Goal: Task Accomplishment & Management: Use online tool/utility

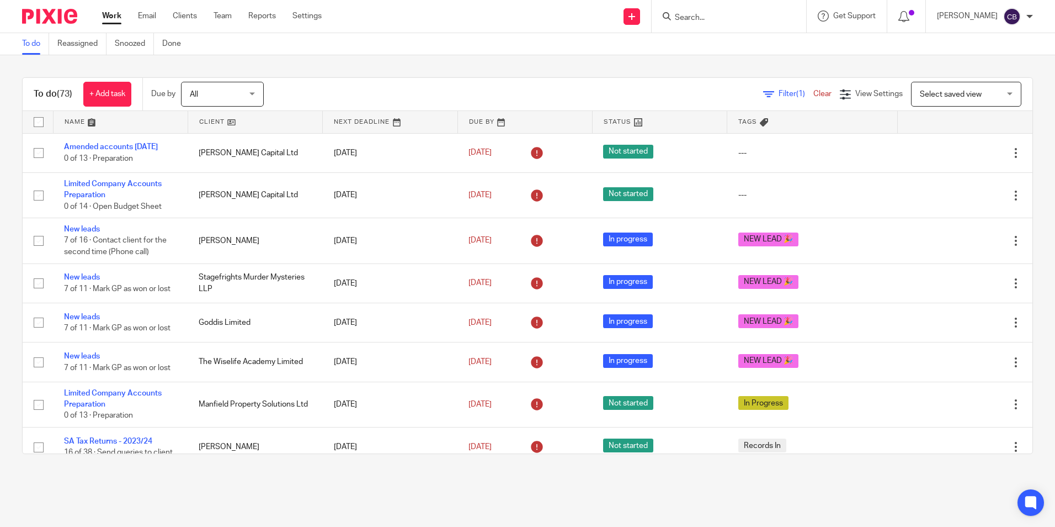
scroll to position [552, 0]
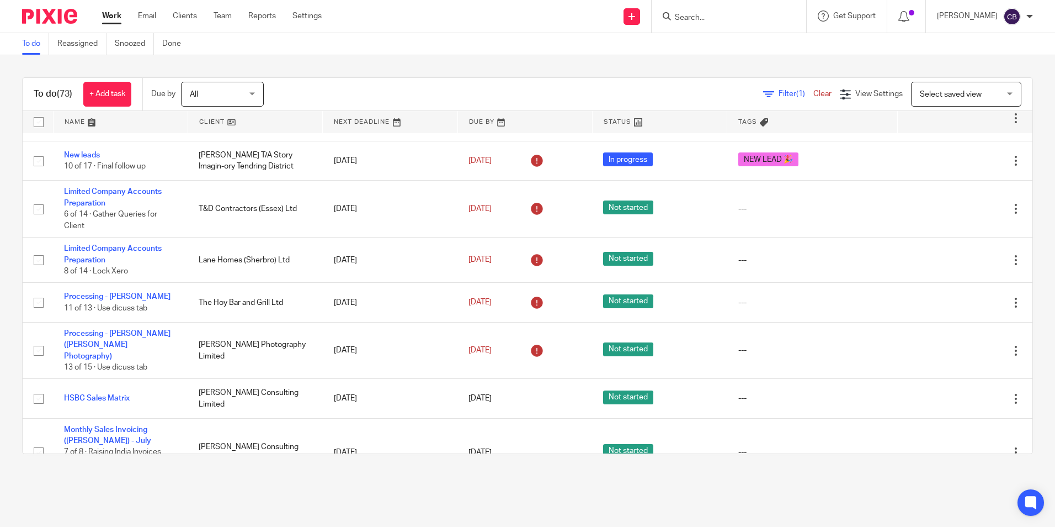
drag, startPoint x: 765, startPoint y: 89, endPoint x: 751, endPoint y: 110, distance: 24.7
click at [765, 89] on div "Filter (1) Clear" at bounding box center [801, 94] width 77 height 12
click at [753, 102] on div "Filter (1) Clear View Settings View Settings (1) Filters Clear Save Manage save…" at bounding box center [658, 94] width 750 height 25
click at [763, 97] on icon at bounding box center [768, 94] width 11 height 11
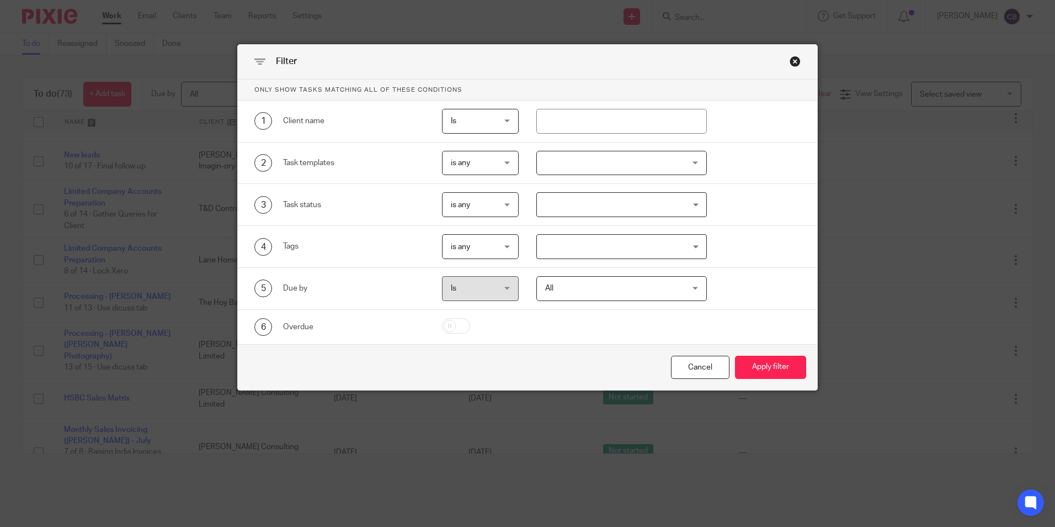
click at [577, 182] on div "2 Task templates is any is any is any is none is_any Disengagement Incorporatio…" at bounding box center [528, 163] width 580 height 42
click at [561, 168] on div at bounding box center [622, 163] width 171 height 25
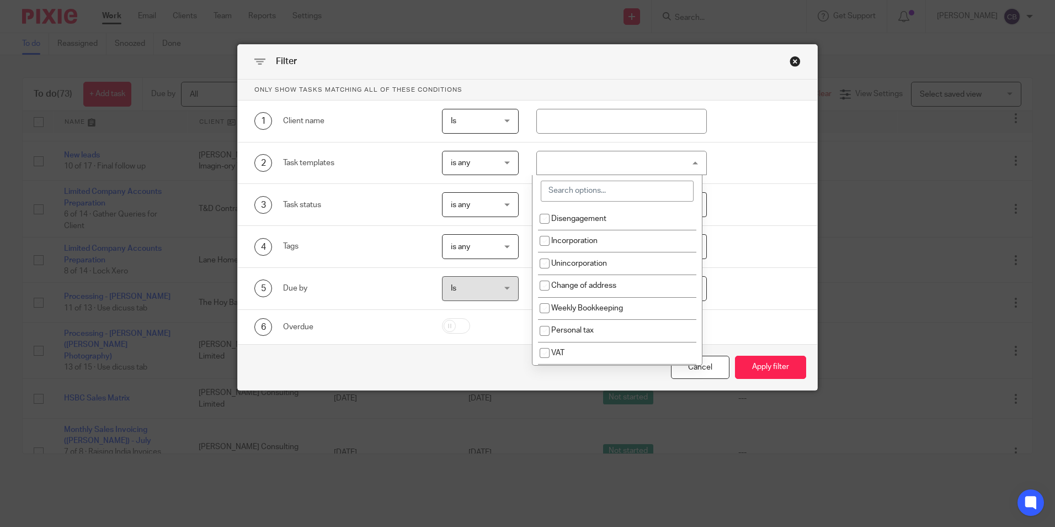
click at [546, 188] on input "search" at bounding box center [617, 191] width 153 height 21
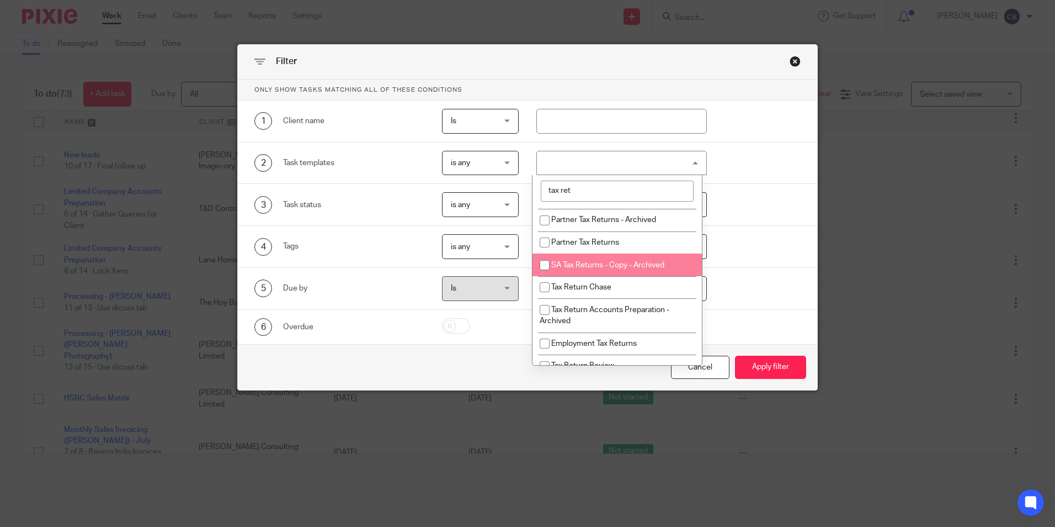
scroll to position [166, 0]
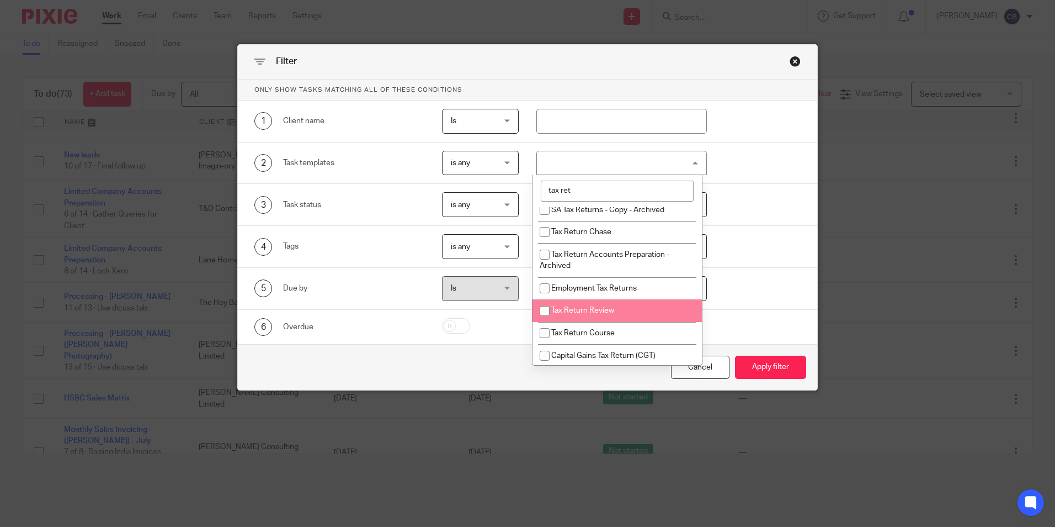
type input "tax ret"
click at [634, 303] on li "Tax Return Review" at bounding box center [617, 310] width 169 height 23
checkbox input "true"
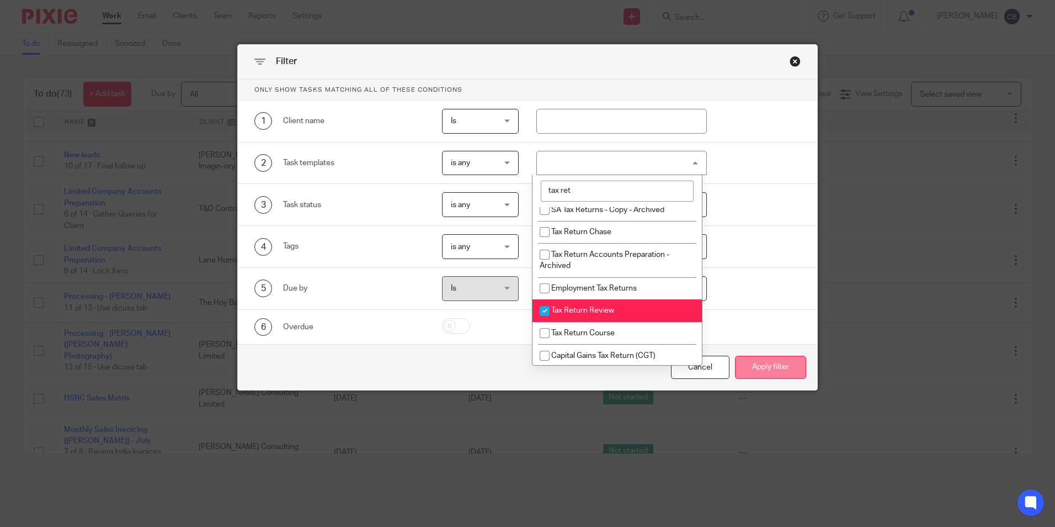
click at [767, 362] on button "Apply filter" at bounding box center [770, 368] width 71 height 24
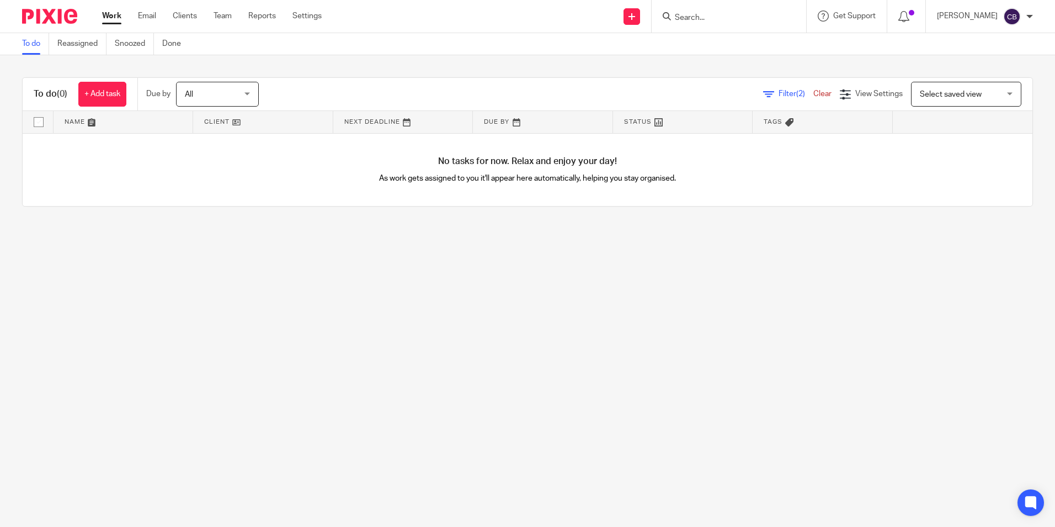
click at [606, 339] on main "To do Reassigned Snoozed Done To do (0) + Add task Due by All All [DATE] [DATE]…" at bounding box center [527, 263] width 1055 height 527
click at [503, 356] on main "To do Reassigned Snoozed Done To do (0) + Add task Due by All All [DATE] [DATE]…" at bounding box center [527, 263] width 1055 height 527
click at [814, 97] on link "Clear" at bounding box center [823, 94] width 18 height 8
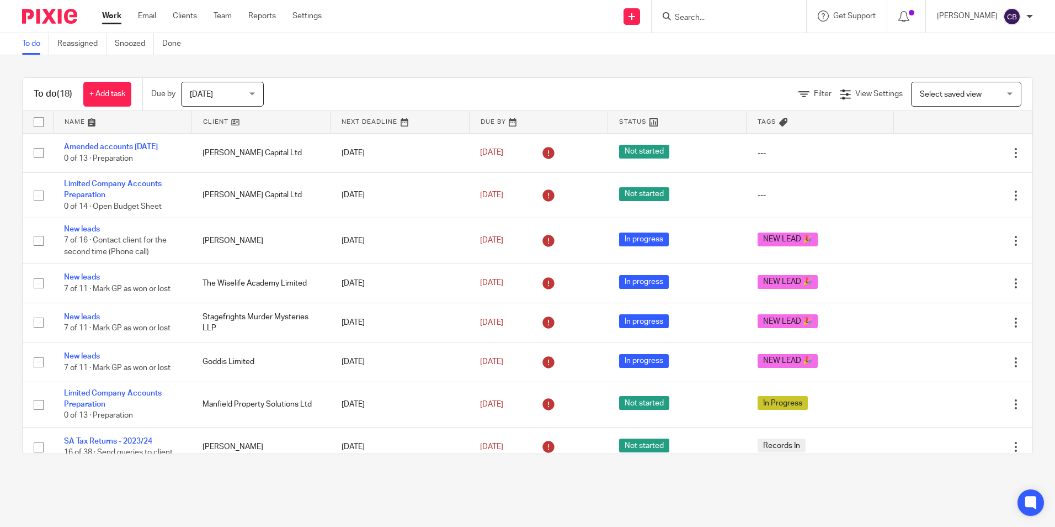
click at [327, 81] on div "To do (18) + Add task Due by Today Today Today Tomorrow This week Next week Thi…" at bounding box center [528, 94] width 1010 height 33
click at [312, 88] on div "Filter View Settings View Settings Manage saved views Select saved view Select …" at bounding box center [658, 94] width 750 height 25
click at [814, 94] on span "Filter" at bounding box center [823, 94] width 18 height 8
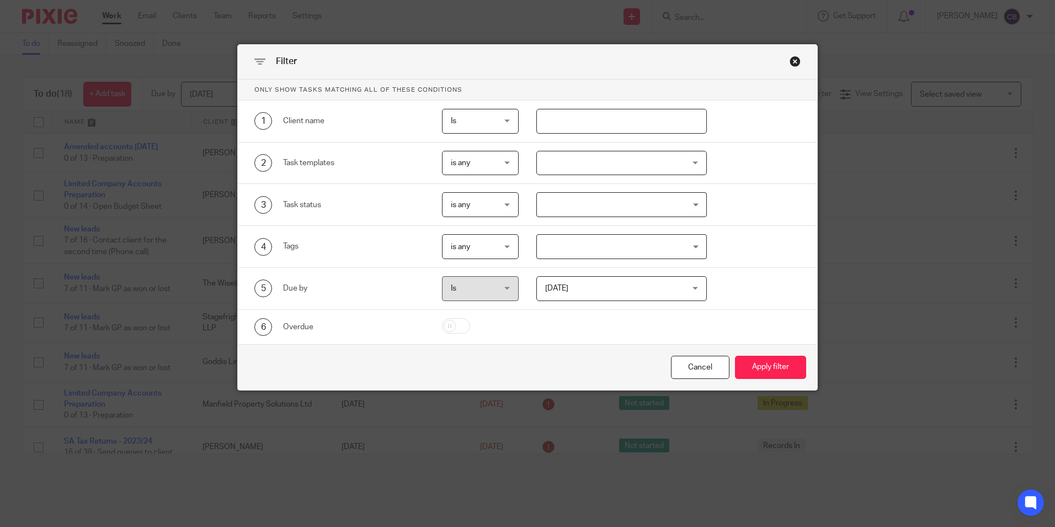
click at [629, 116] on input "text" at bounding box center [622, 121] width 171 height 25
type input "manfield"
click at [735, 356] on button "Apply filter" at bounding box center [770, 368] width 71 height 24
